Goal: Task Accomplishment & Management: Use online tool/utility

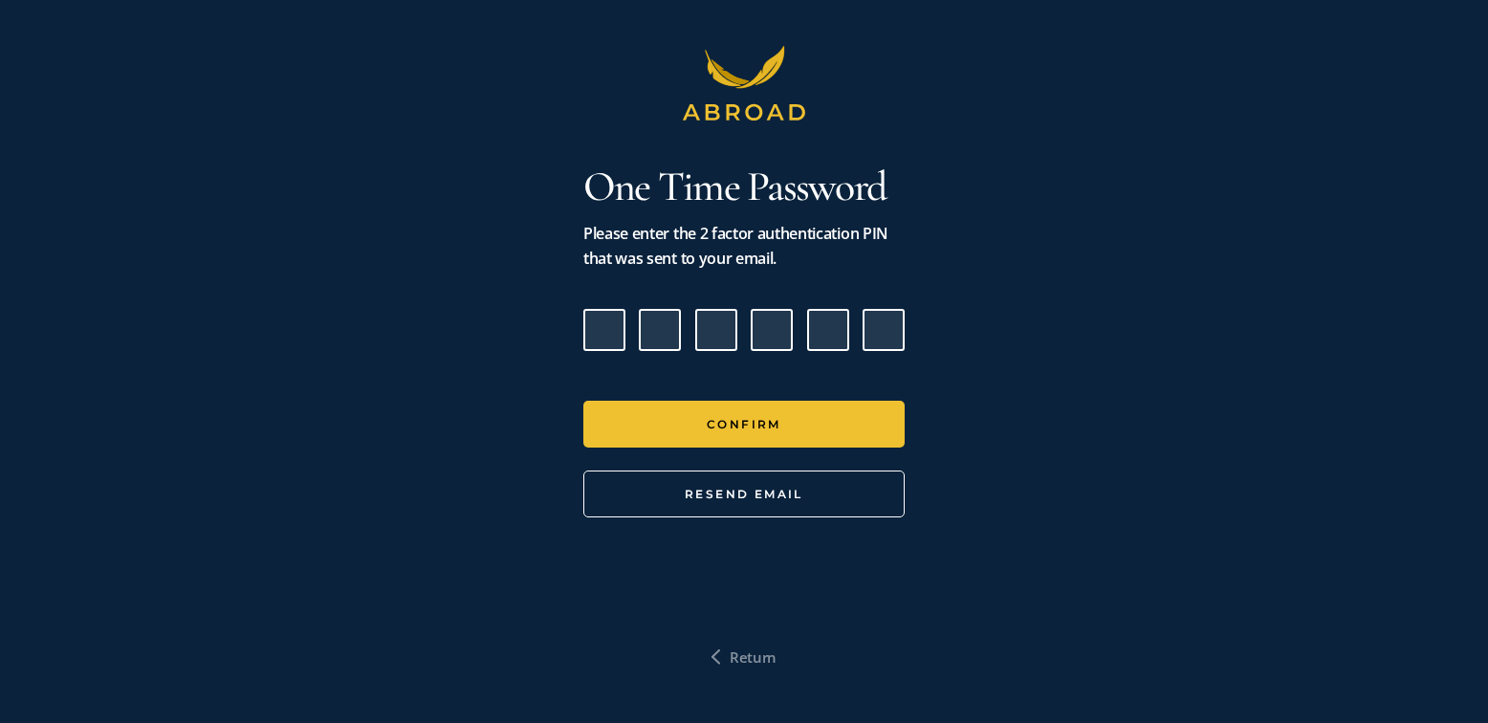
click at [607, 324] on input "Please enter verification code. Digit 1" at bounding box center [604, 330] width 42 height 42
paste input "4"
type input "1"
type input "3"
type input "5"
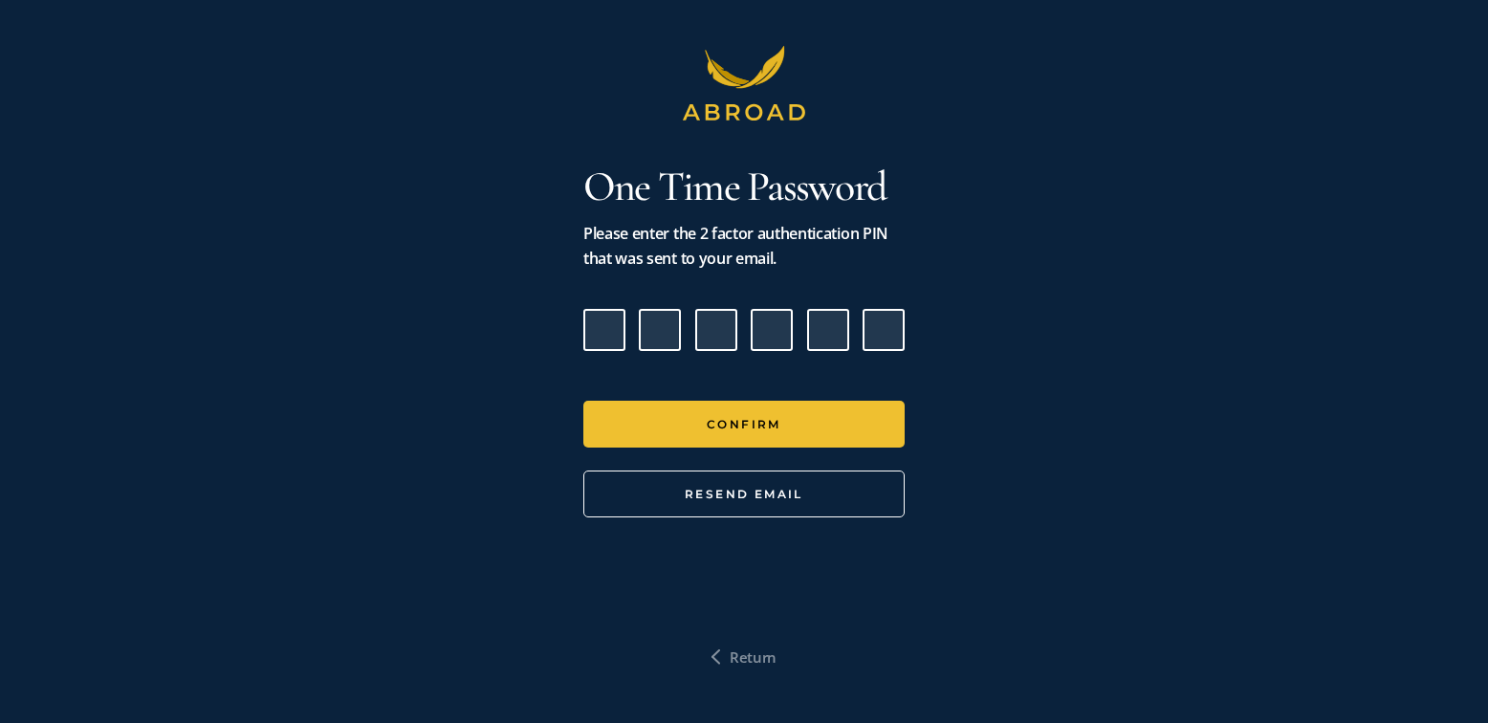
type input "7"
type input "0"
type input "4"
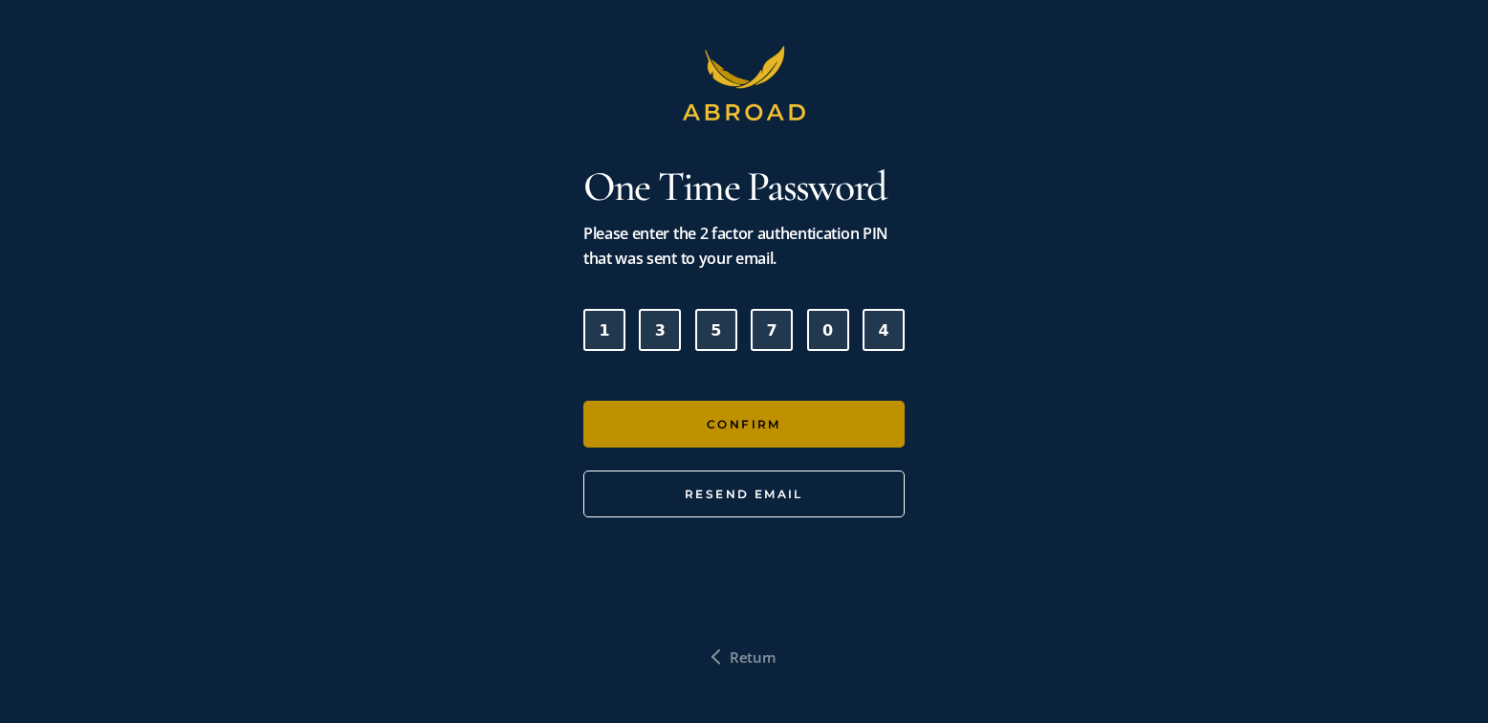
click at [740, 417] on button "Confirm" at bounding box center [743, 424] width 321 height 47
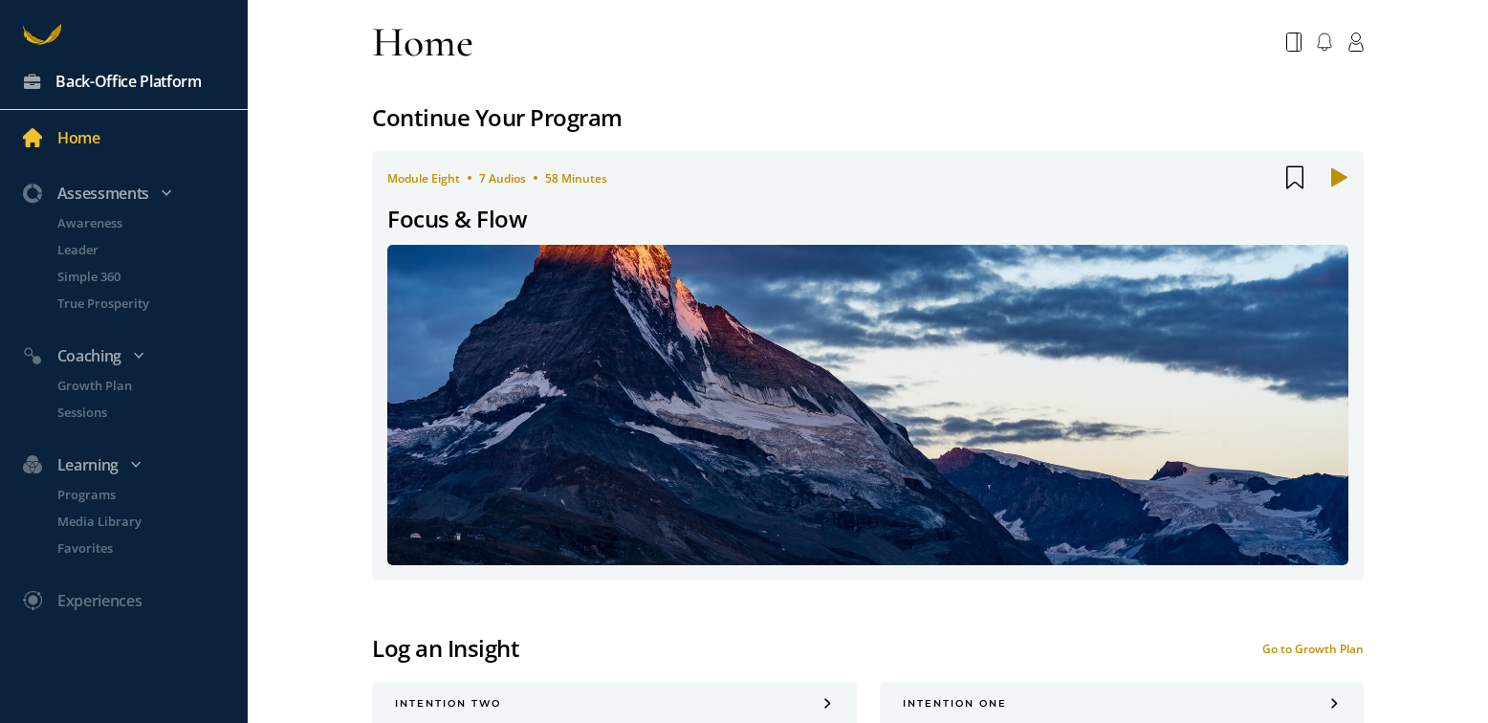
click at [146, 87] on div "Back-Office Platform" at bounding box center [128, 81] width 146 height 25
